Goal: Find contact information: Find contact information

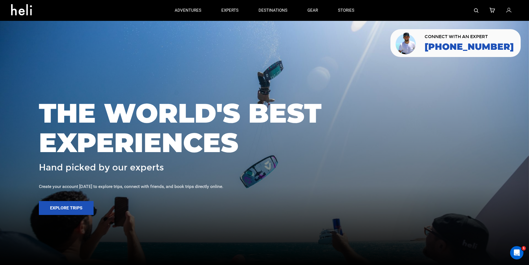
click at [493, 2] on link at bounding box center [492, 10] width 6 height 21
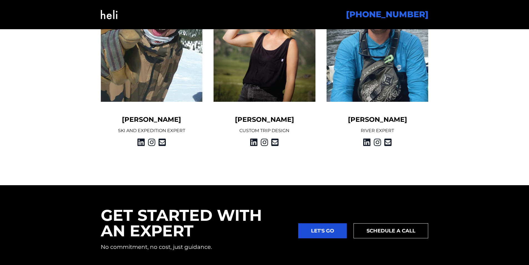
scroll to position [775, 0]
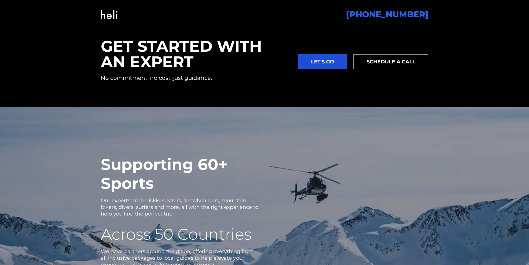
scroll to position [940, 0]
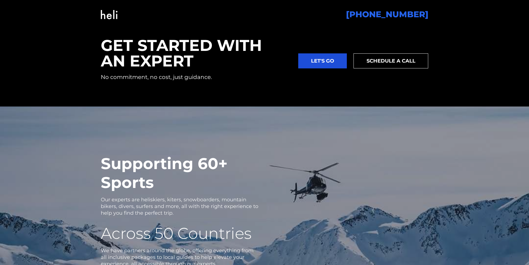
checkbox input "false"
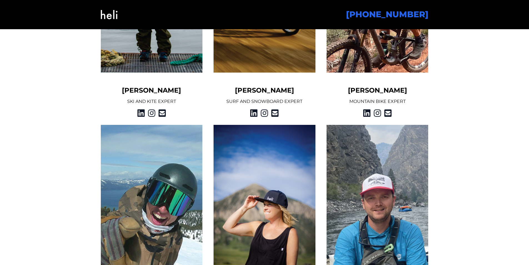
scroll to position [581, 0]
click at [252, 23] on div "[PHONE_NUMBER]" at bounding box center [275, 14] width 307 height 22
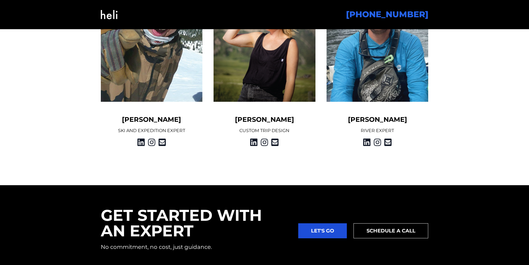
scroll to position [801, 0]
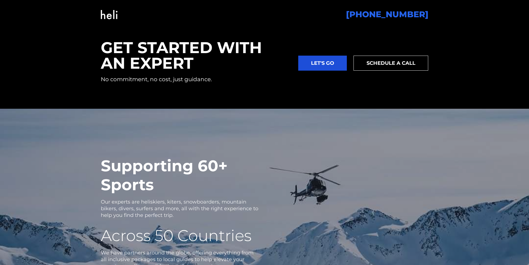
scroll to position [940, 0]
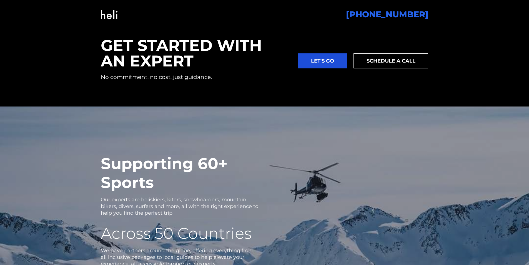
type input "Predovic"
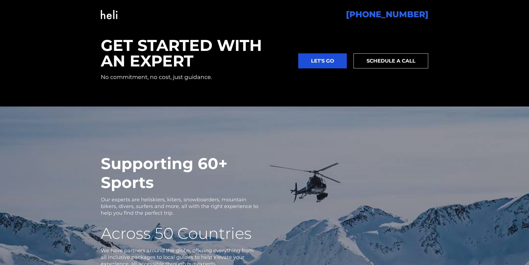
checkbox input "true"
click at [106, 9] on img at bounding box center [109, 14] width 17 height 22
